Goal: Transaction & Acquisition: Purchase product/service

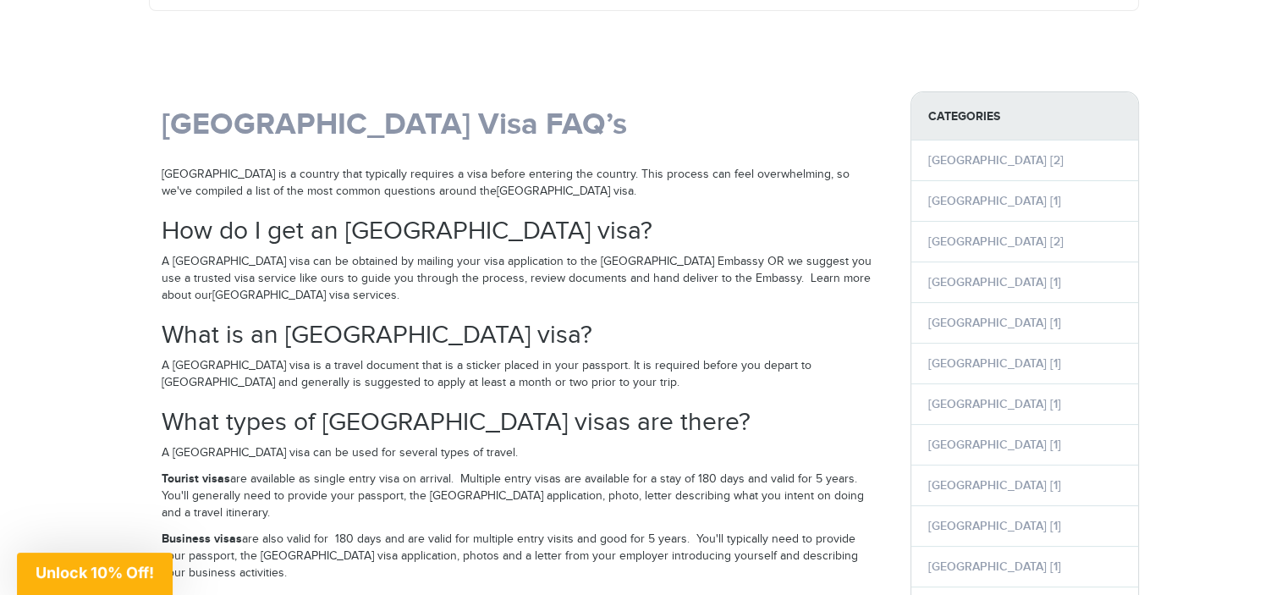
scroll to position [240, 0]
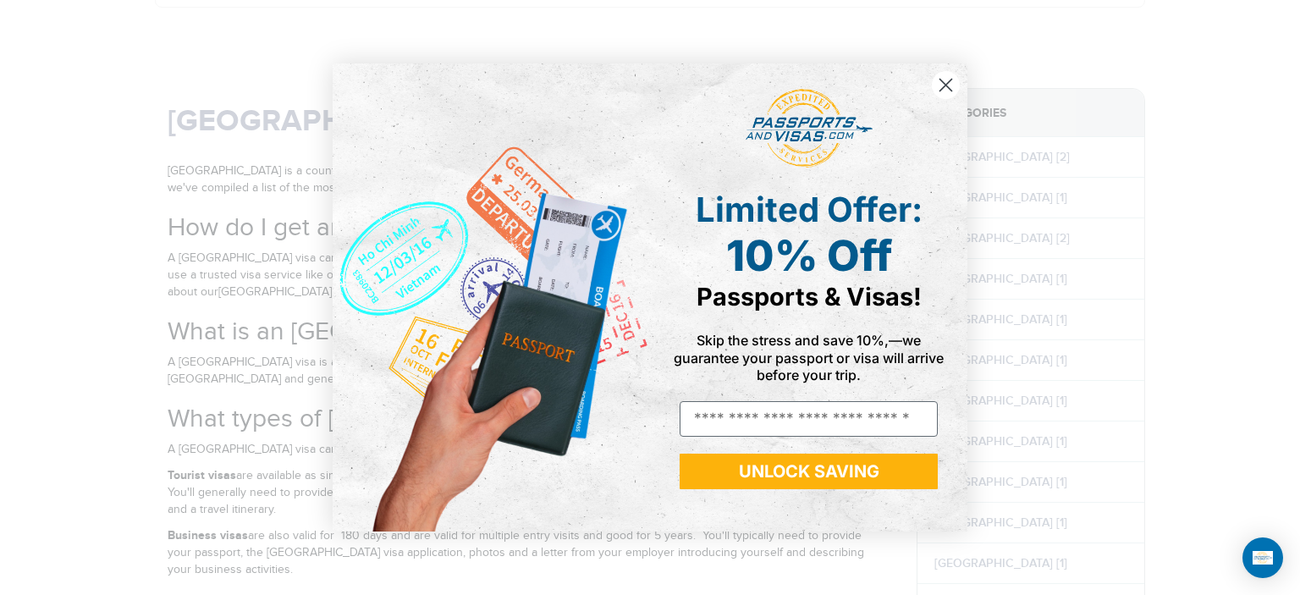
click at [941, 84] on circle "Close dialog" at bounding box center [946, 85] width 28 height 28
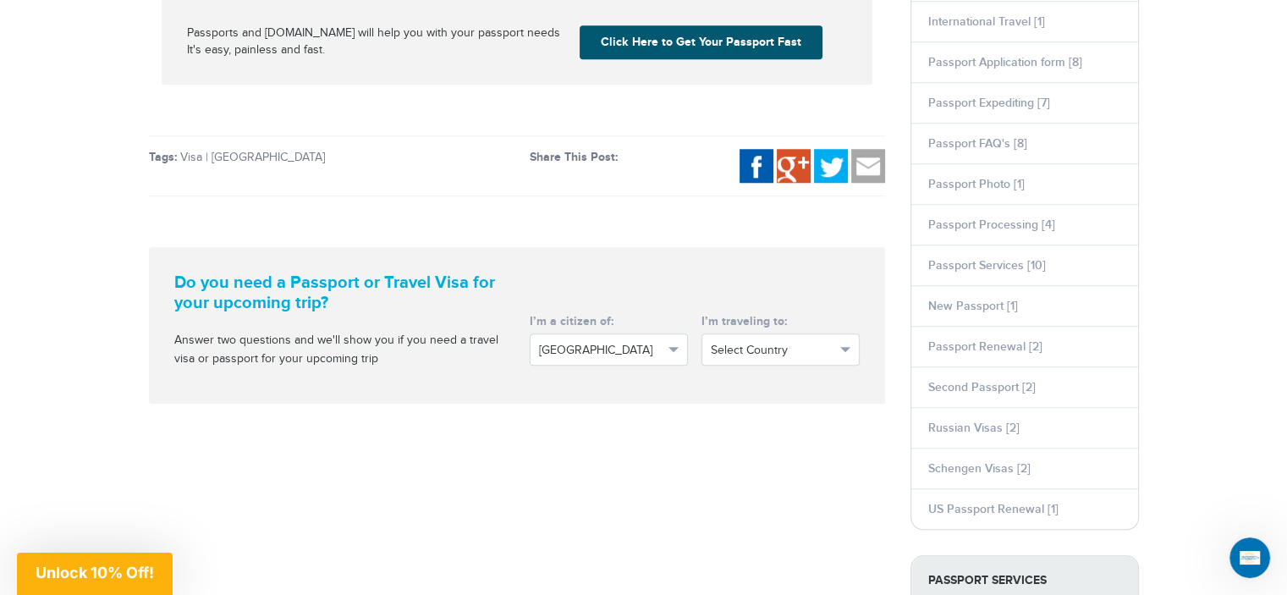
scroll to position [1510, 0]
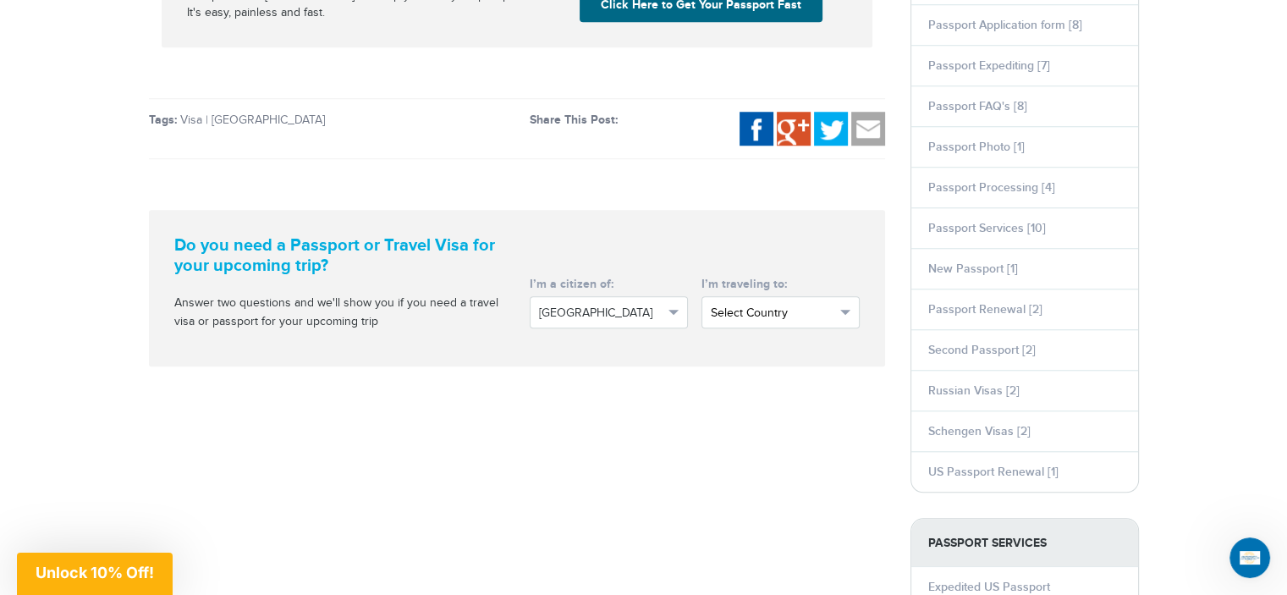
click at [772, 310] on span "Select Country" at bounding box center [773, 313] width 124 height 17
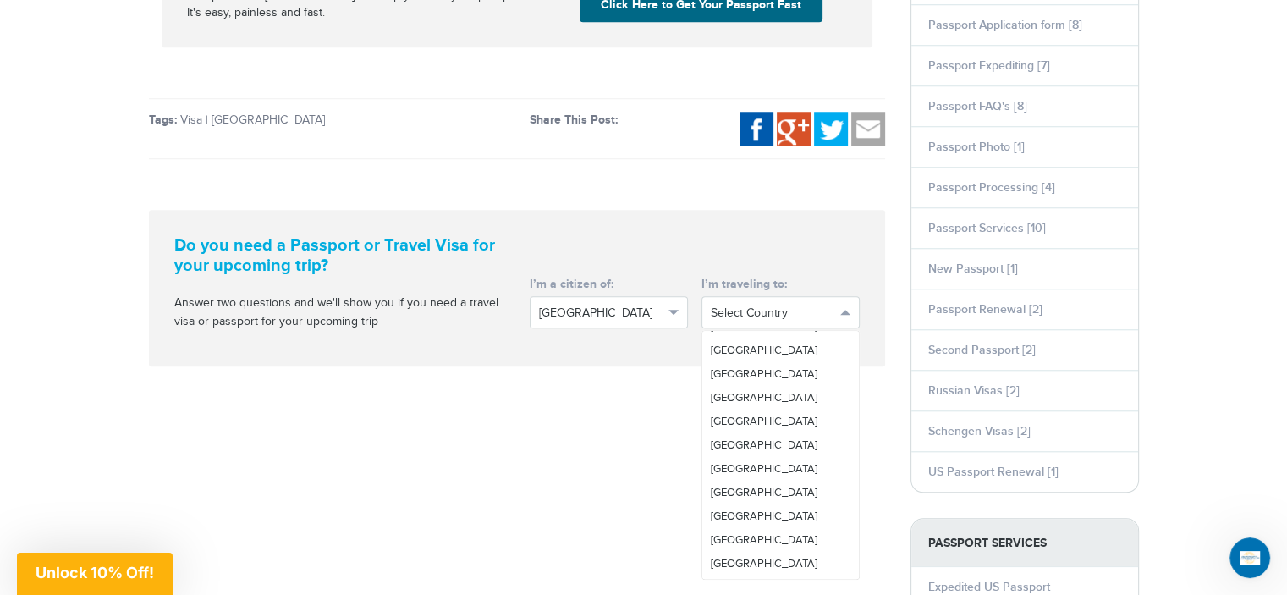
scroll to position [677, 0]
click at [748, 492] on span "[GEOGRAPHIC_DATA]" at bounding box center [764, 487] width 107 height 14
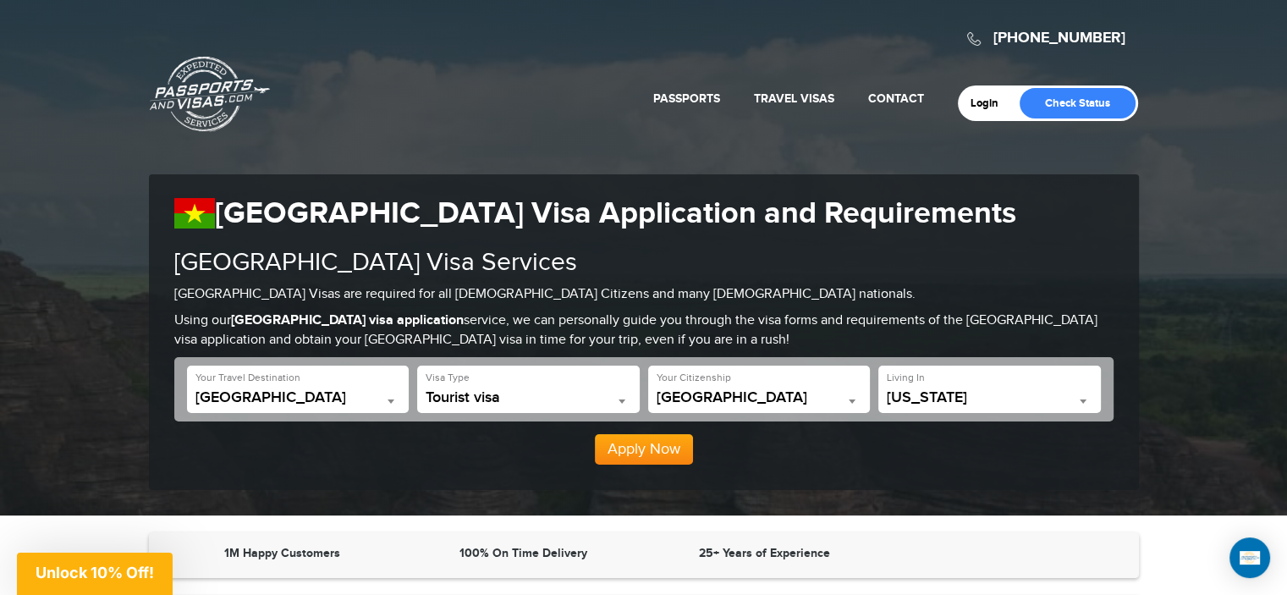
click at [626, 397] on span at bounding box center [621, 401] width 17 height 22
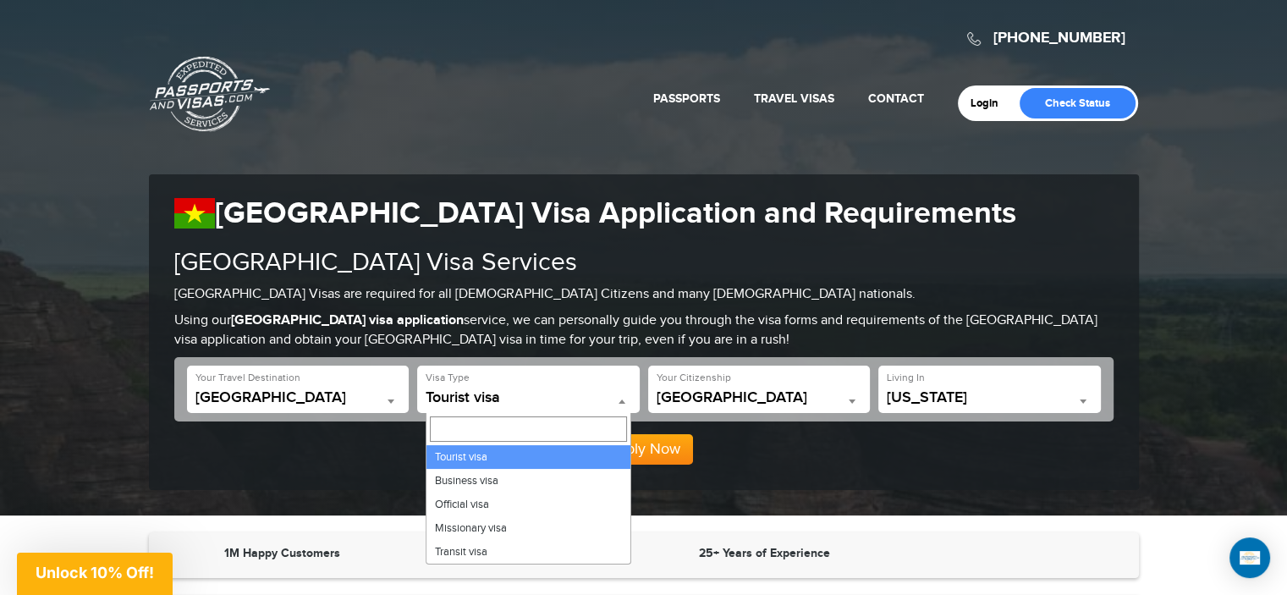
scroll to position [85, 0]
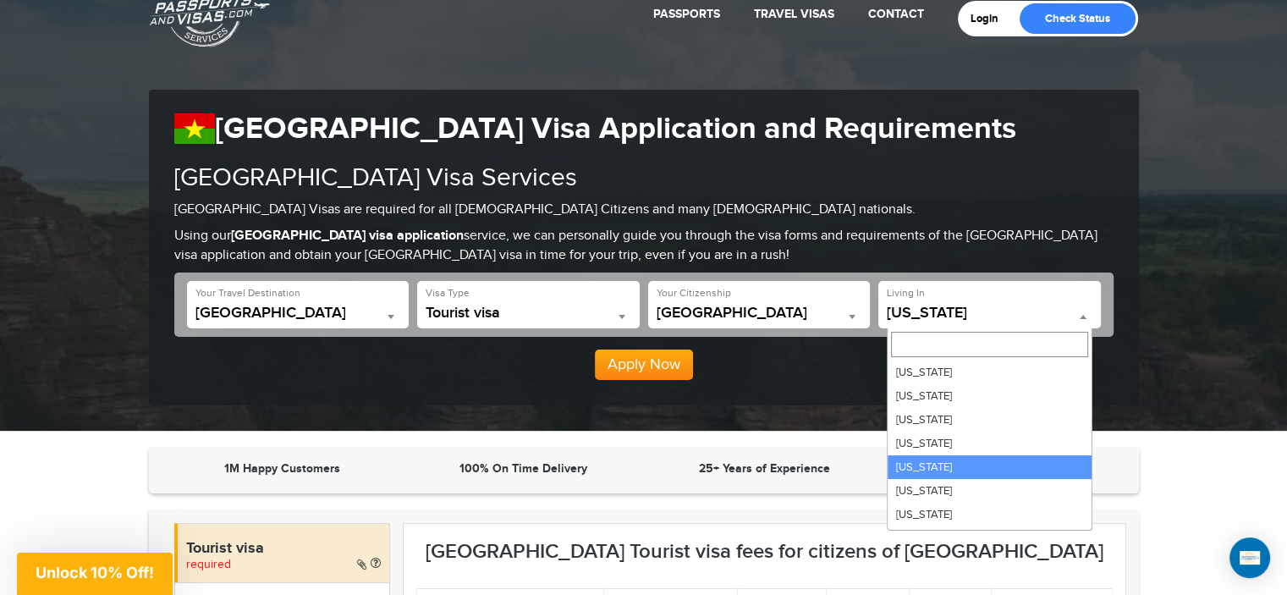
click at [934, 317] on span "[US_STATE]" at bounding box center [990, 313] width 206 height 17
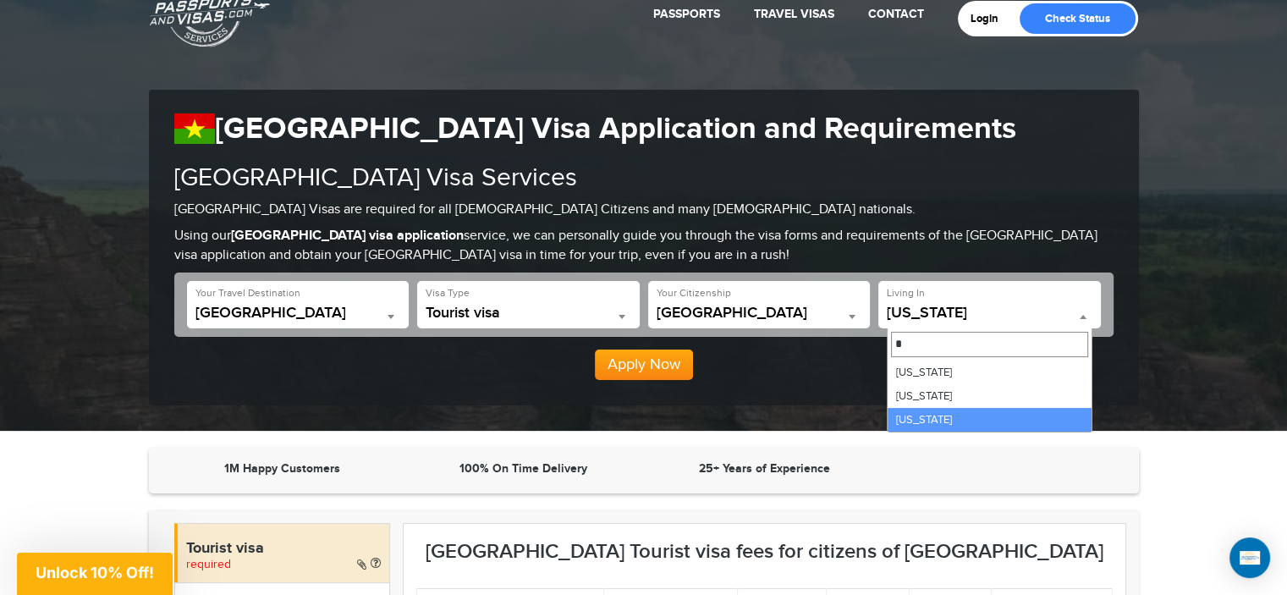
type input "*"
select select "**"
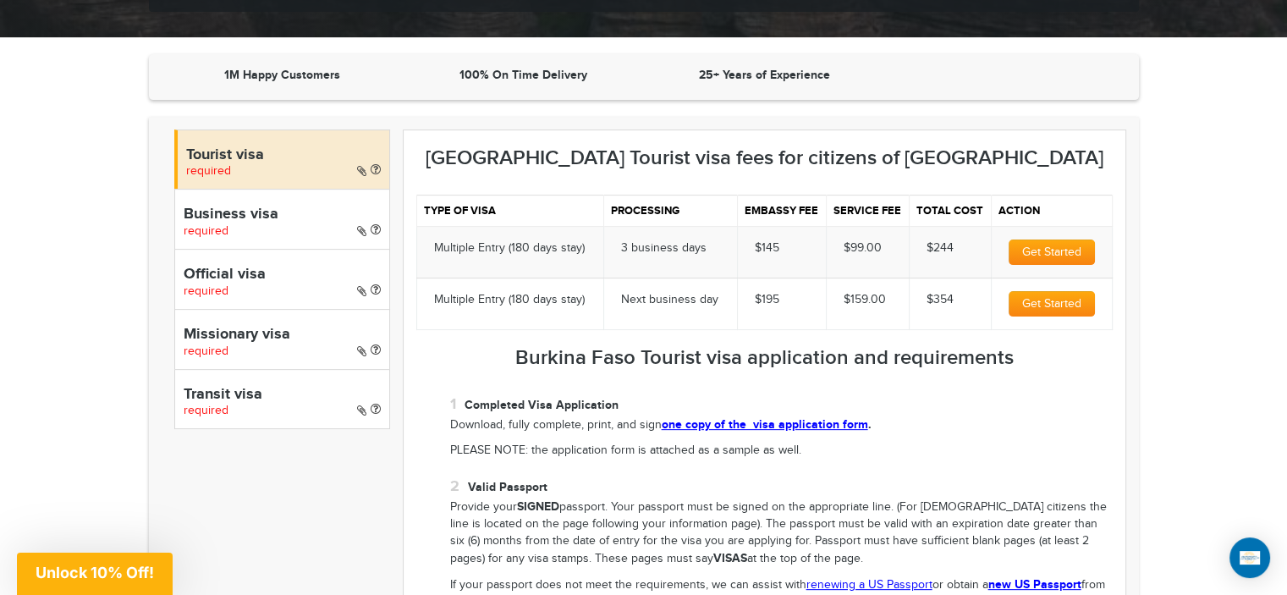
scroll to position [508, 0]
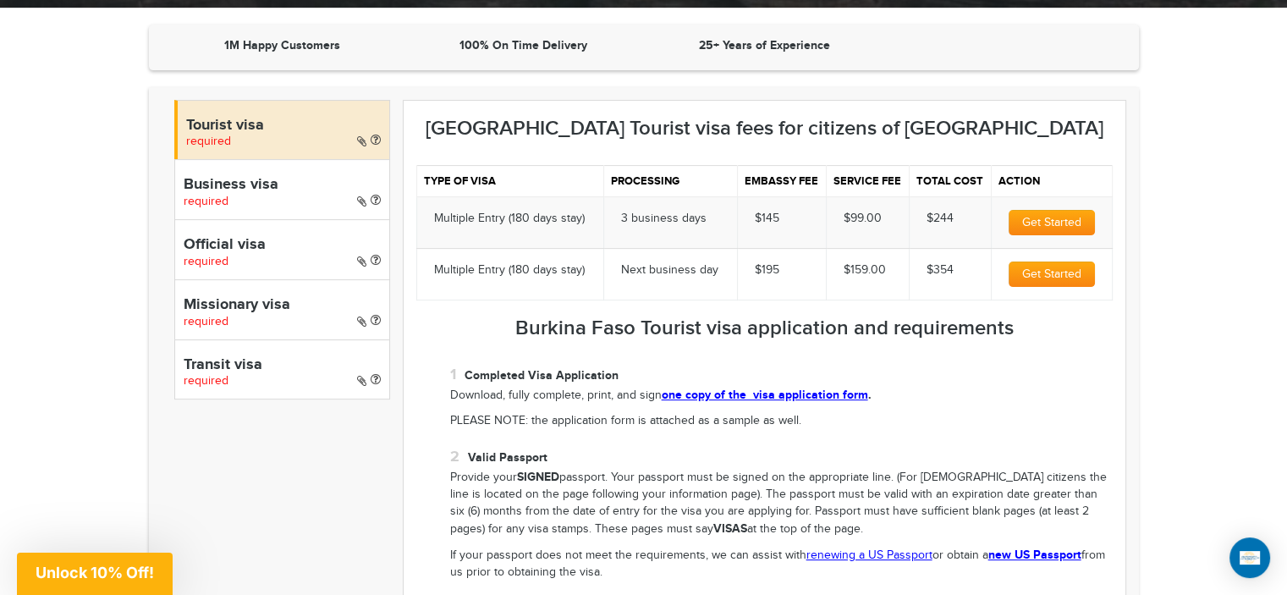
click at [807, 396] on link "one copy of the visa application form" at bounding box center [765, 395] width 206 height 14
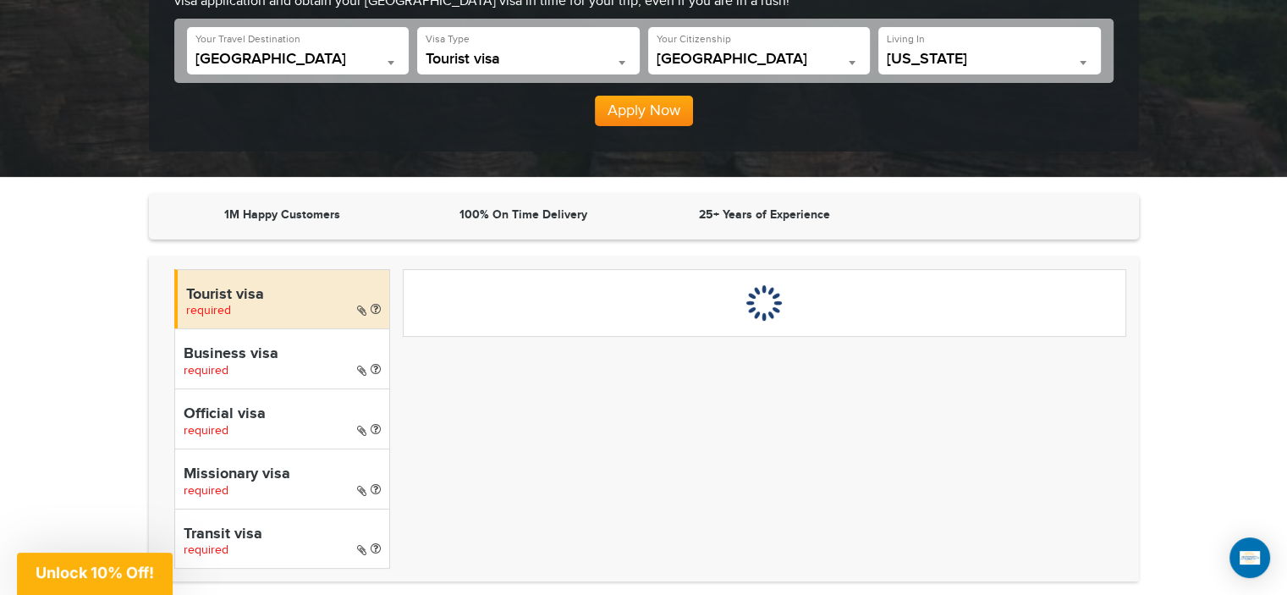
scroll to position [169, 0]
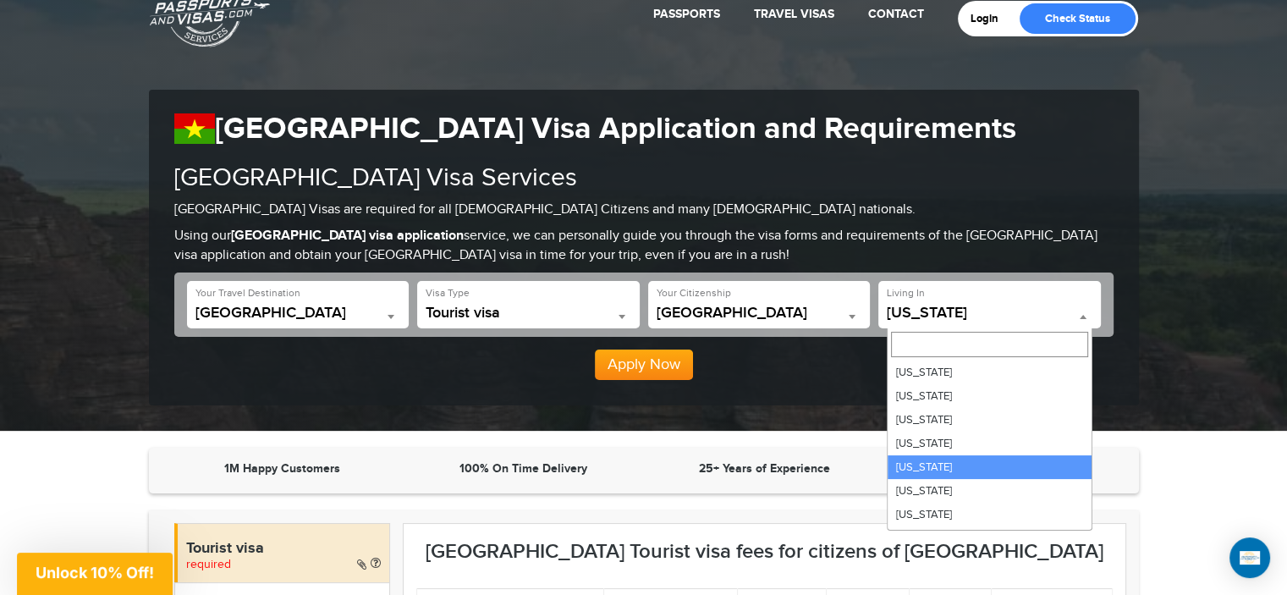
click at [931, 317] on span "[US_STATE]" at bounding box center [990, 313] width 206 height 17
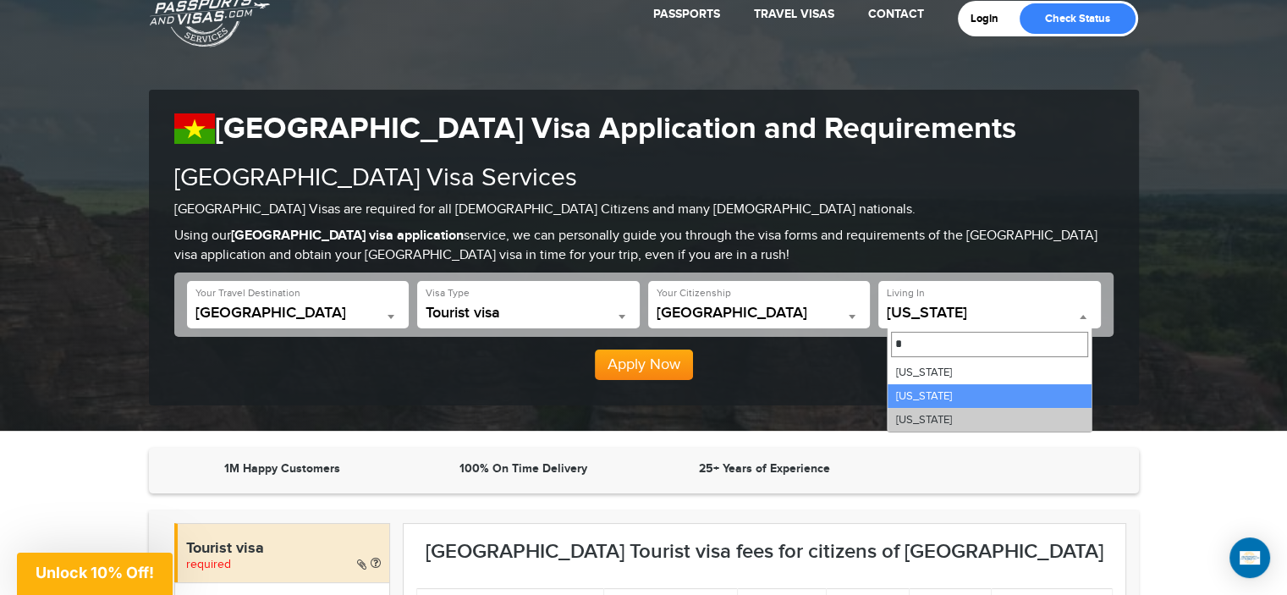
type input "*"
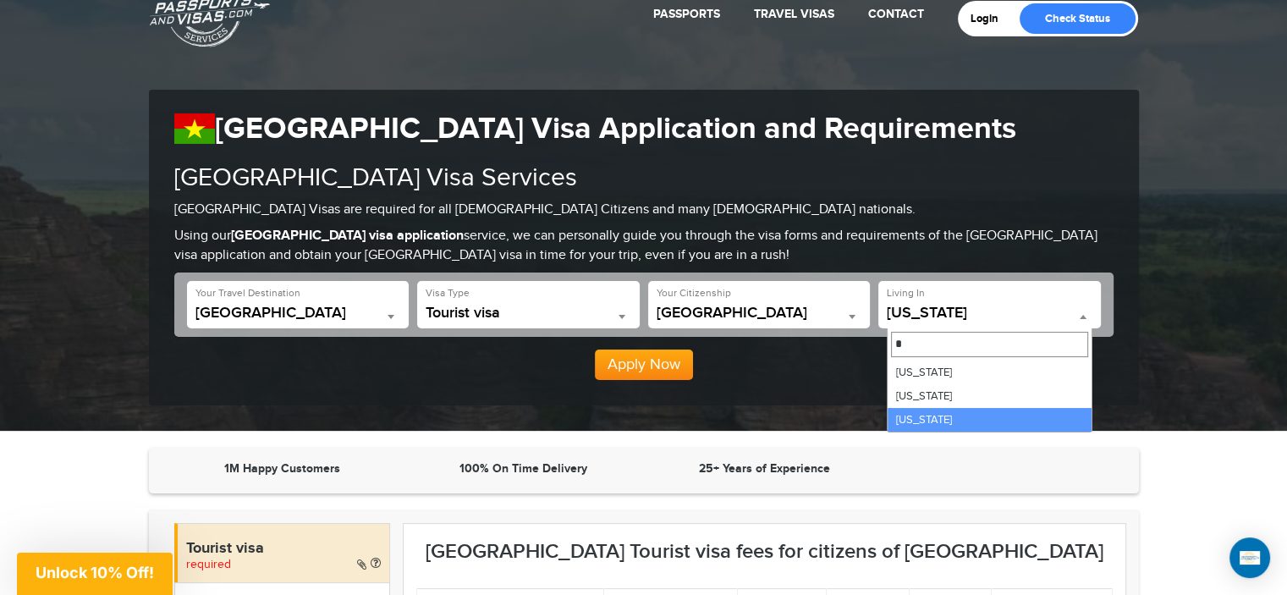
select select "**"
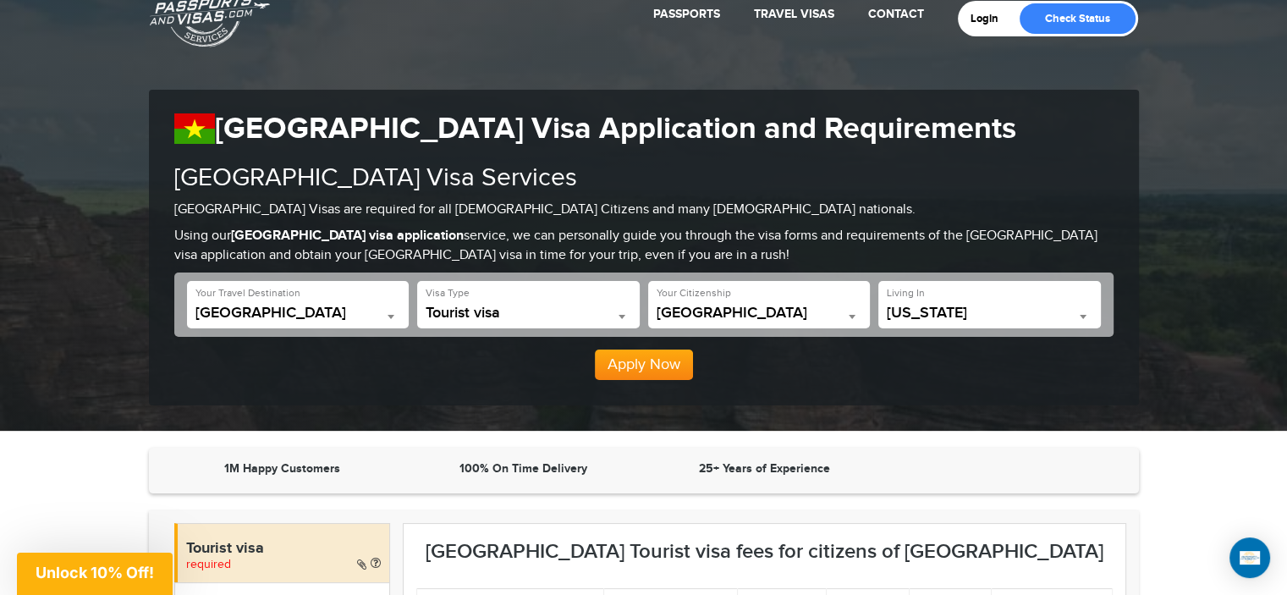
click at [636, 363] on button "Apply Now" at bounding box center [644, 364] width 98 height 30
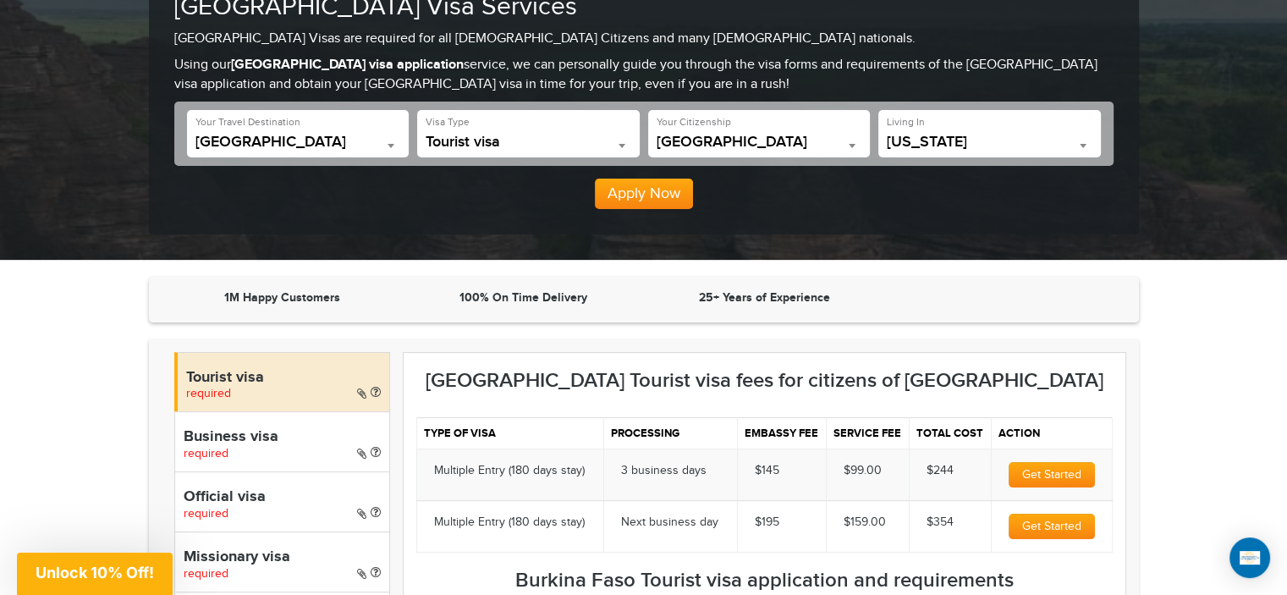
scroll to position [201, 0]
